Goal: Task Accomplishment & Management: Manage account settings

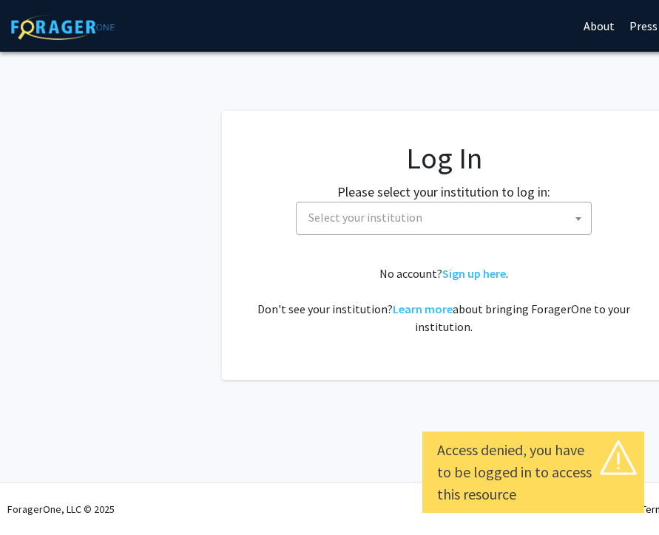
select select
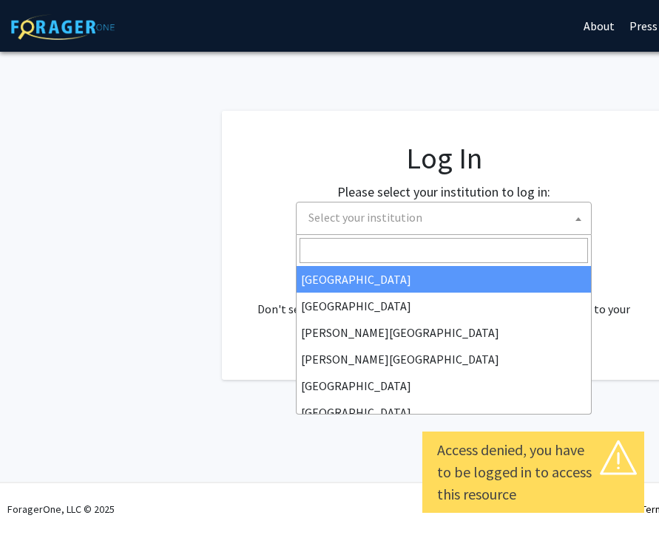
click at [412, 215] on span "Select your institution" at bounding box center [365, 217] width 114 height 15
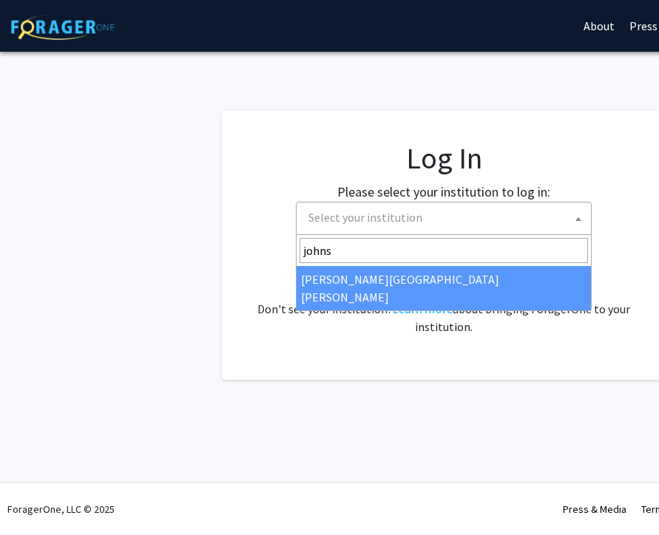
type input "johns"
select select "1"
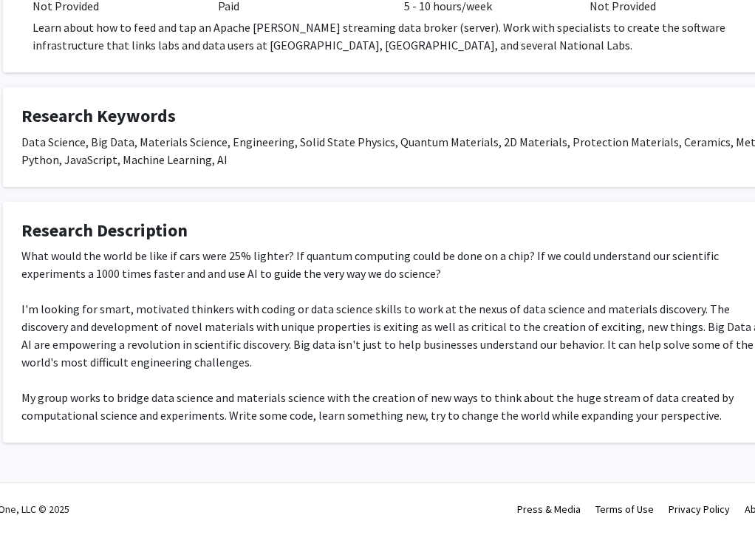
scroll to position [639, 50]
